Goal: Task Accomplishment & Management: Use online tool/utility

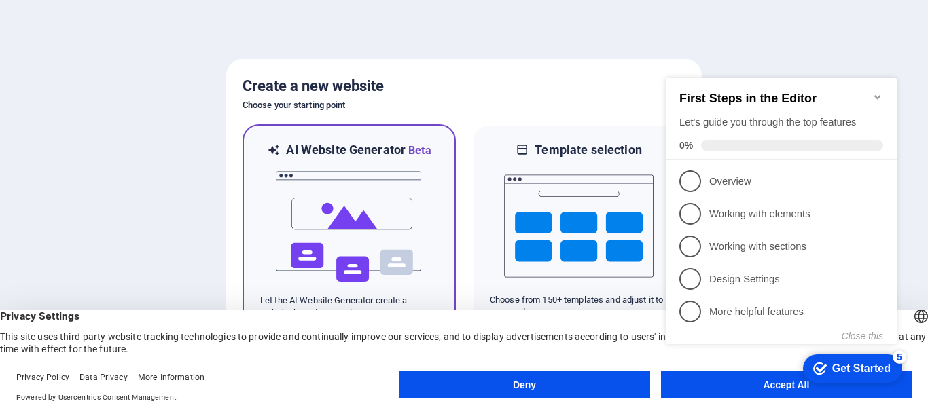
click at [362, 201] on img at bounding box center [348, 227] width 149 height 136
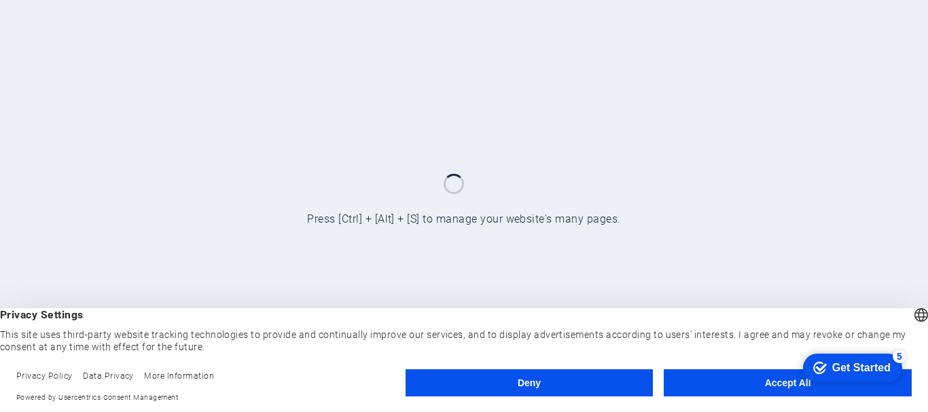
click at [707, 385] on button "Accept All" at bounding box center [787, 382] width 248 height 27
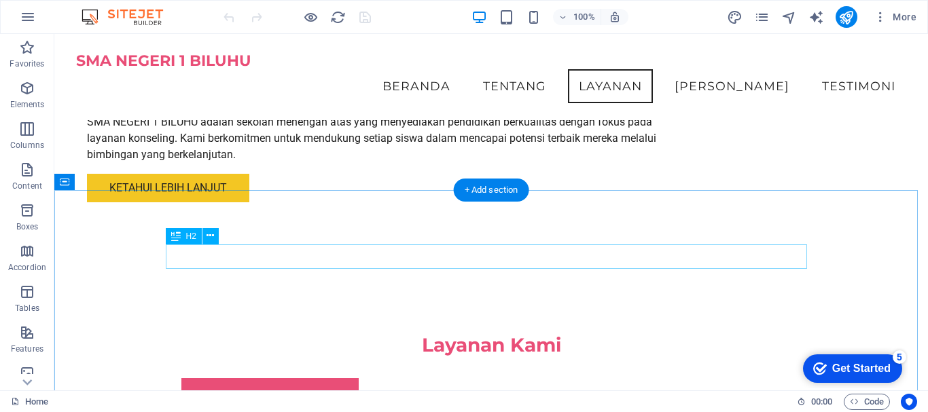
scroll to position [1042, 0]
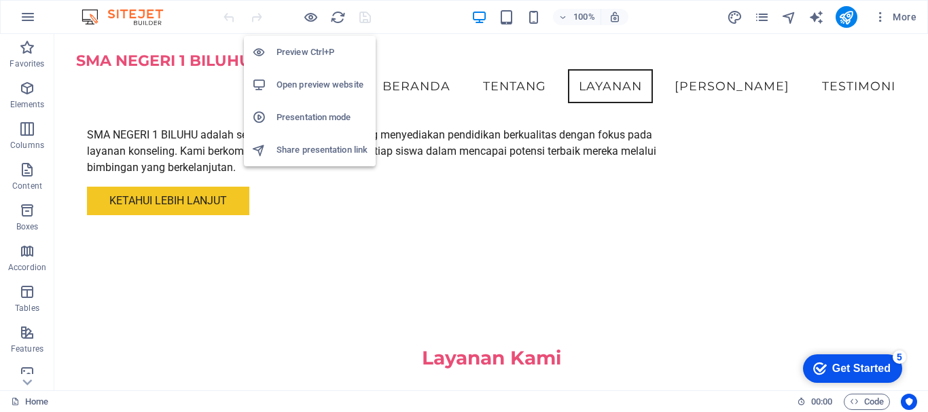
click at [332, 86] on h6 "Open preview website" at bounding box center [321, 85] width 91 height 16
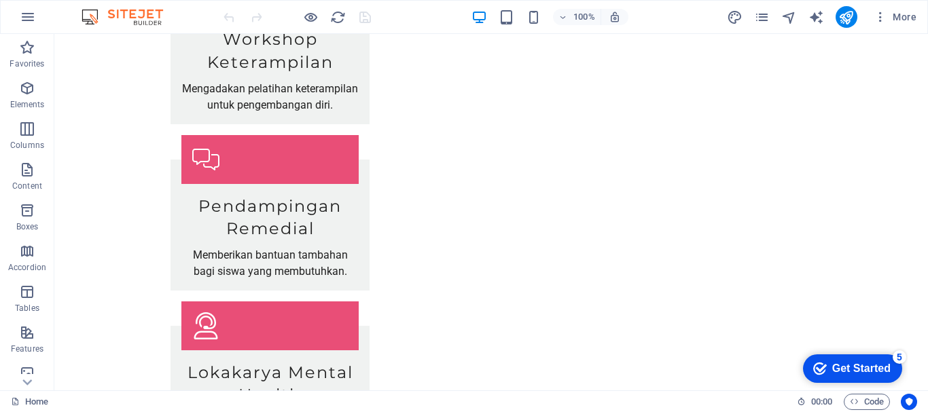
scroll to position [1994, 0]
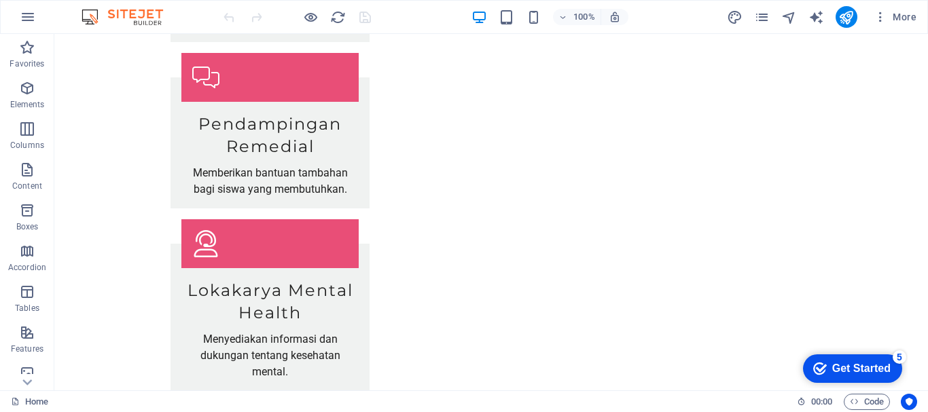
click at [861, 370] on div "Get Started" at bounding box center [861, 369] width 58 height 12
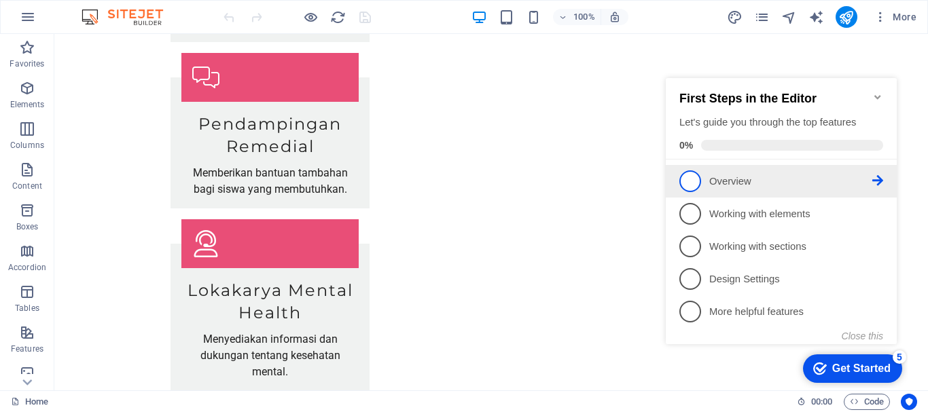
click at [687, 175] on span "1" at bounding box center [690, 181] width 22 height 22
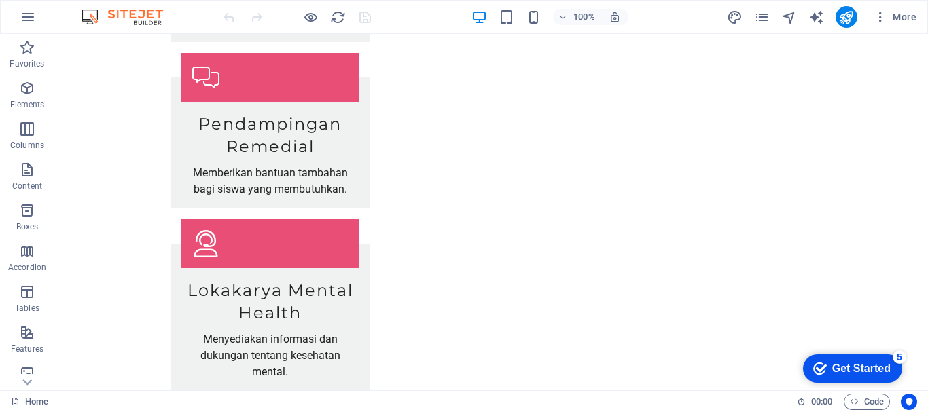
click at [851, 370] on div "Get Started" at bounding box center [861, 369] width 58 height 12
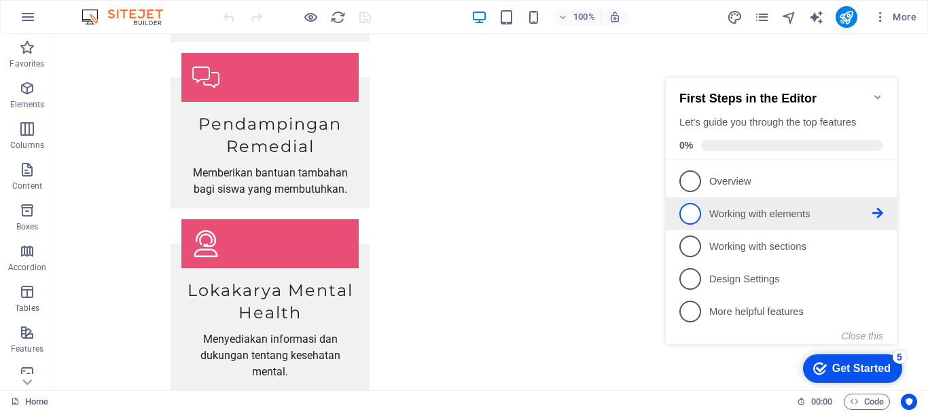
scroll to position [0, 0]
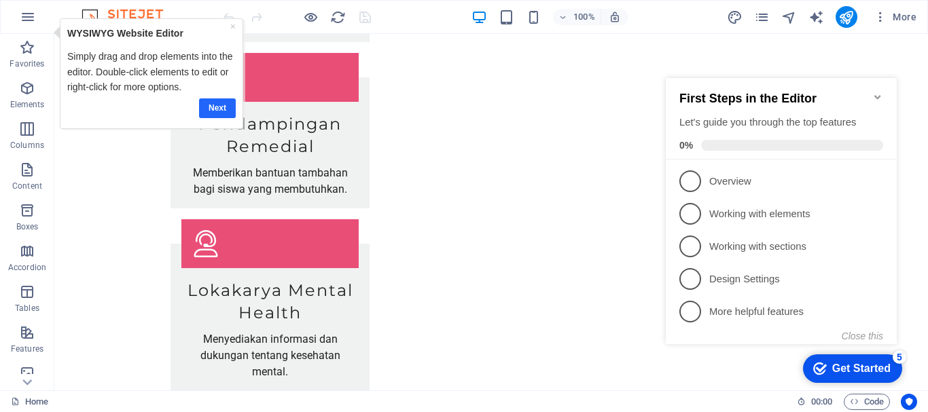
click at [221, 105] on link "Next" at bounding box center [216, 108] width 37 height 20
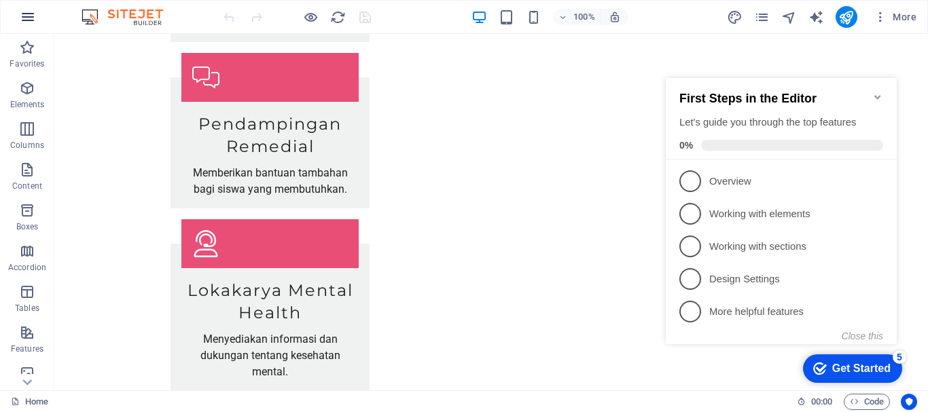
click at [20, 15] on icon "button" at bounding box center [28, 17] width 16 height 16
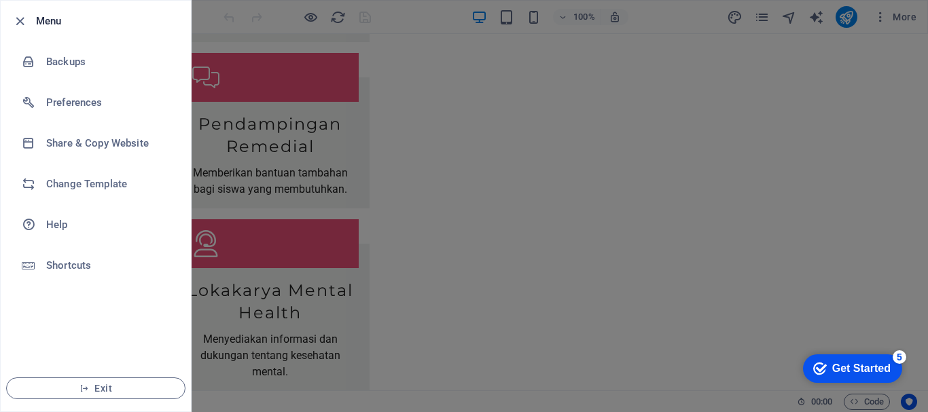
click at [270, 284] on div at bounding box center [464, 206] width 928 height 412
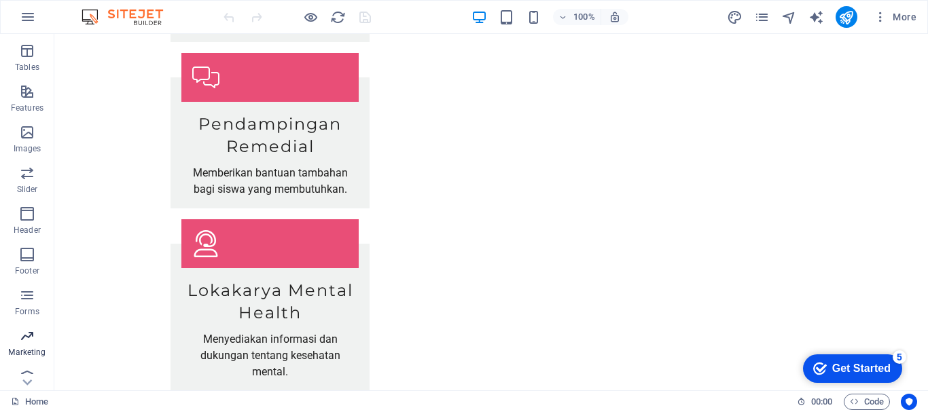
scroll to position [255, 0]
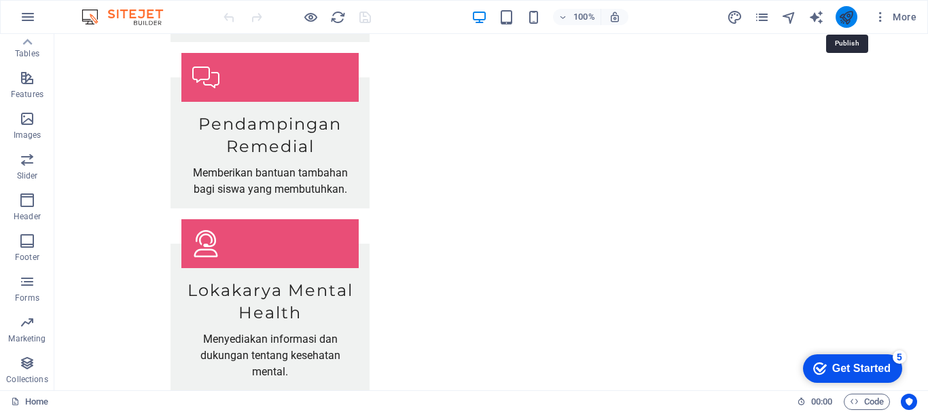
click at [848, 15] on icon "publish" at bounding box center [846, 18] width 16 height 16
